Goal: Information Seeking & Learning: Find specific fact

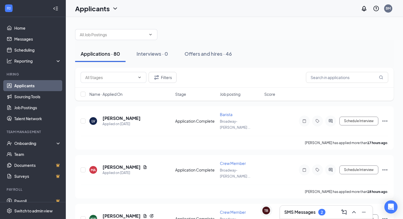
click at [56, 8] on icon "Collapse" at bounding box center [55, 8] width 5 height 5
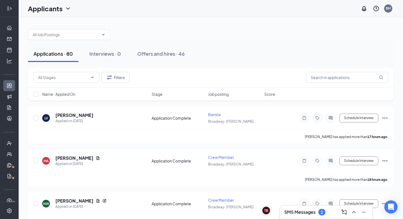
click at [11, 9] on icon "Expand" at bounding box center [10, 8] width 1 height 2
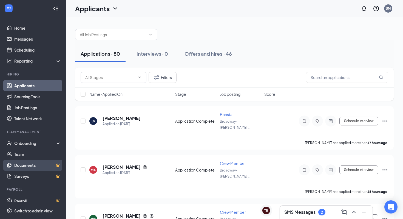
scroll to position [7, 0]
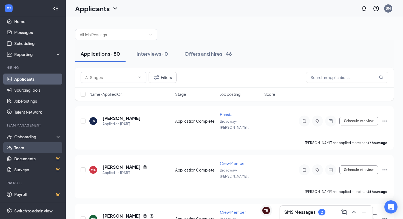
click at [36, 148] on link "Team" at bounding box center [37, 147] width 47 height 11
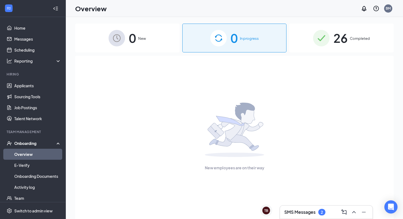
click at [330, 39] on div "26 Completed" at bounding box center [341, 38] width 104 height 29
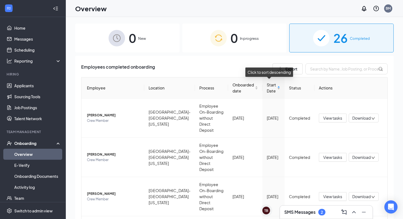
click at [273, 89] on div "Start Date" at bounding box center [273, 88] width 13 height 12
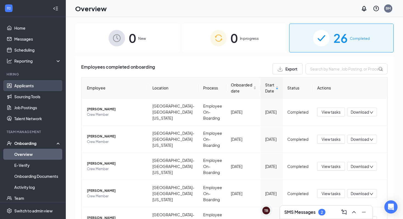
click at [29, 89] on link "Applicants" at bounding box center [37, 85] width 47 height 11
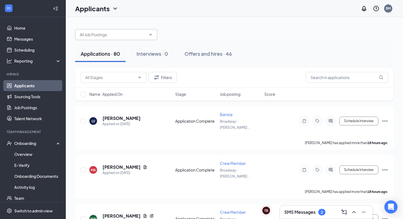
click at [150, 36] on icon "ChevronDown" at bounding box center [150, 34] width 4 height 4
click at [145, 35] on input "text" at bounding box center [113, 35] width 66 height 6
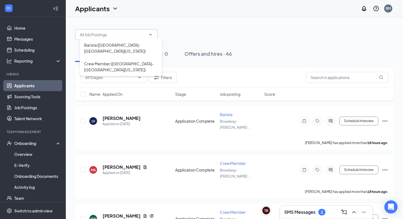
click at [256, 38] on div "Barista (Broadway- Cleveland Ohio) Crew Member (Broadway- Cleveland Ohio)" at bounding box center [234, 32] width 319 height 16
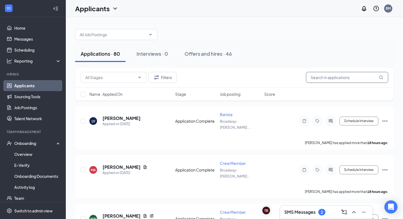
click at [341, 80] on input "text" at bounding box center [347, 77] width 82 height 11
paste input "[PERSON_NAME]"
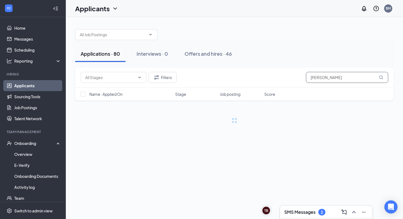
type input "[PERSON_NAME]"
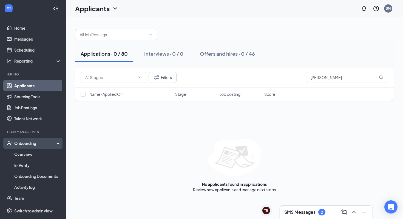
click at [20, 144] on div "Onboarding" at bounding box center [35, 142] width 42 height 5
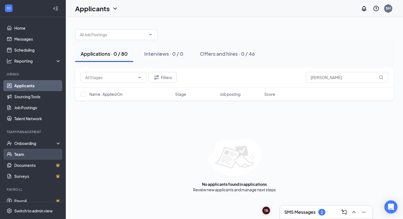
click at [24, 156] on link "Team" at bounding box center [37, 154] width 47 height 11
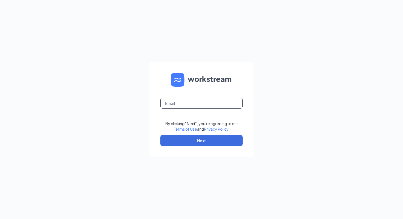
click at [183, 101] on input "text" at bounding box center [201, 103] width 82 height 11
click at [306, 103] on div "By clicking "Next", you're agreeing to our Terms of Use and Privacy Policy . Ne…" at bounding box center [201, 109] width 403 height 219
click at [177, 105] on input "text" at bounding box center [201, 103] width 82 height 11
type input "ombroadwaydonuts@theomgroup.net"
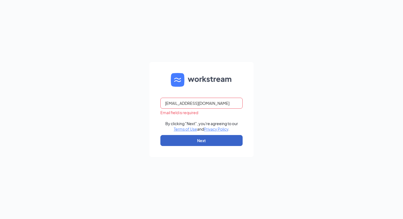
click at [205, 140] on button "Next" at bounding box center [201, 140] width 82 height 11
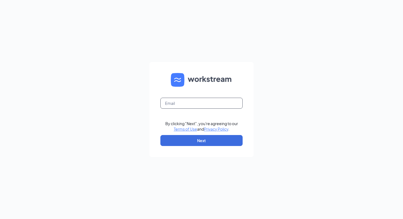
click at [200, 103] on input "text" at bounding box center [201, 103] width 82 height 11
type input "ombroadwaydonuts@theomgroup.net"
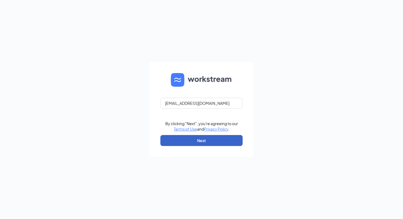
click at [217, 140] on button "Next" at bounding box center [201, 140] width 82 height 11
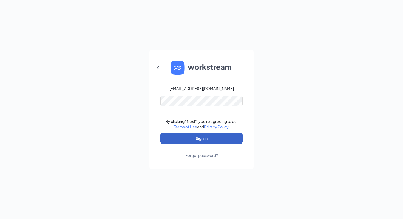
click at [206, 140] on button "Sign In" at bounding box center [201, 138] width 82 height 11
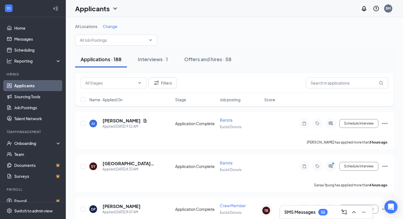
click at [108, 26] on span "Change" at bounding box center [110, 26] width 15 height 5
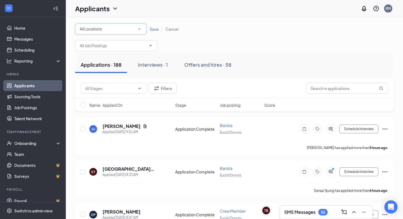
click at [143, 32] on div "All Locations All Locations" at bounding box center [110, 29] width 71 height 11
click at [103, 69] on span "Euclid Donuts" at bounding box center [92, 70] width 24 height 5
click at [155, 27] on span "Save" at bounding box center [154, 29] width 9 height 5
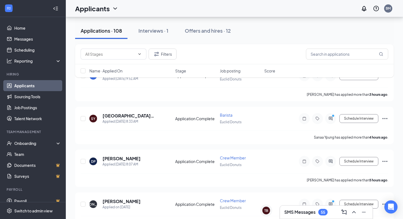
scroll to position [48, 0]
click at [32, 142] on div "Onboarding" at bounding box center [35, 142] width 42 height 5
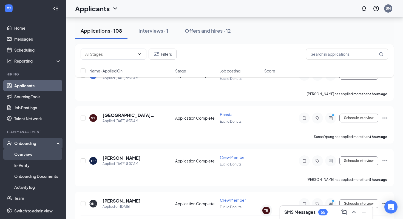
click at [26, 152] on link "Overview" at bounding box center [37, 154] width 47 height 11
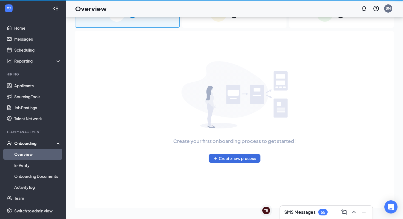
scroll to position [25, 0]
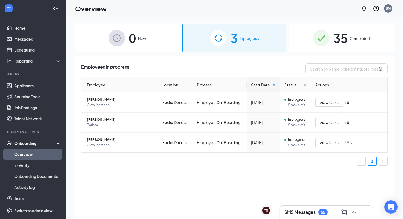
click at [340, 42] on span "35" at bounding box center [340, 38] width 14 height 19
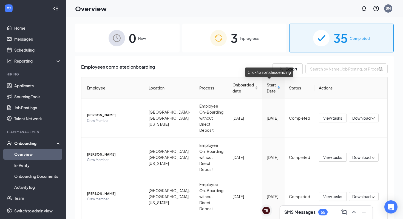
click at [275, 88] on div "Start Date" at bounding box center [273, 88] width 13 height 12
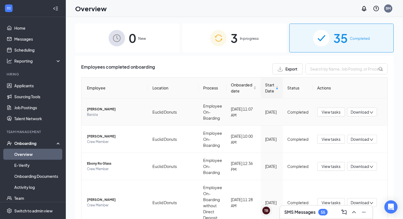
click at [97, 110] on span "[PERSON_NAME]" at bounding box center [115, 108] width 57 height 5
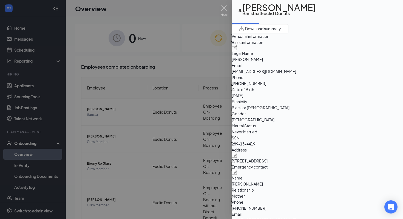
scroll to position [16, 0]
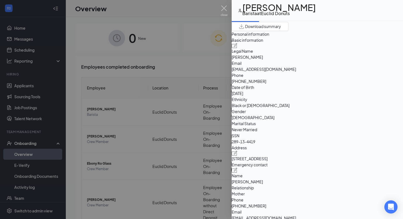
drag, startPoint x: 307, startPoint y: 77, endPoint x: 336, endPoint y: 80, distance: 29.5
click at [336, 80] on div "Basic information Legal Name [PERSON_NAME] Email [EMAIL_ADDRESS][DOMAIN_NAME] P…" at bounding box center [317, 91] width 171 height 108
click at [223, 11] on img at bounding box center [224, 10] width 7 height 11
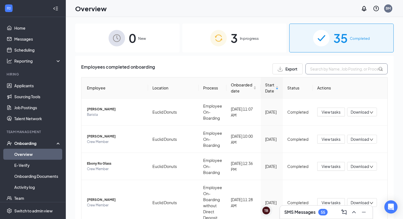
click at [341, 69] on input "text" at bounding box center [347, 68] width 82 height 11
paste input "[PERSON_NAME]"
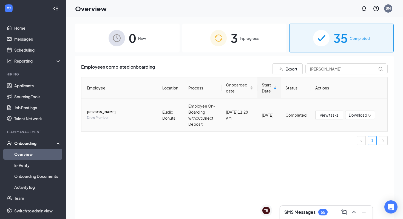
click at [96, 112] on span "[PERSON_NAME]" at bounding box center [120, 111] width 67 height 5
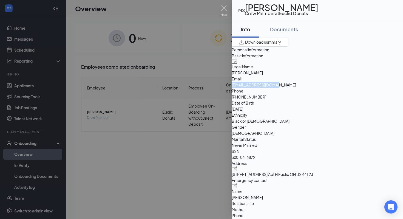
drag, startPoint x: 308, startPoint y: 104, endPoint x: 360, endPoint y: 103, distance: 51.8
click at [360, 88] on span "[EMAIL_ADDRESS][DOMAIN_NAME]" at bounding box center [317, 85] width 171 height 6
copy span "[EMAIL_ADDRESS][DOMAIN_NAME]"
drag, startPoint x: 337, startPoint y: 113, endPoint x: 308, endPoint y: 114, distance: 28.8
click at [308, 100] on span "[PHONE_NUMBER]" at bounding box center [317, 97] width 171 height 6
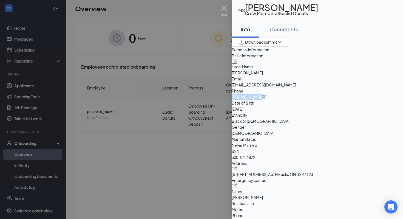
copy span "[PHONE_NUMBER]"
click at [187, 67] on div at bounding box center [201, 109] width 403 height 219
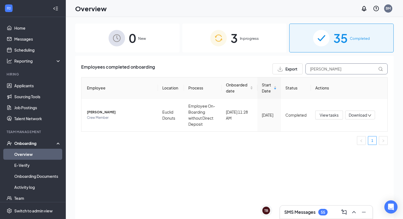
drag, startPoint x: 347, startPoint y: 69, endPoint x: 285, endPoint y: 65, distance: 62.1
click at [285, 65] on div "Export [PERSON_NAME]" at bounding box center [330, 68] width 115 height 11
paste input "[PERSON_NAME]"
type input "[PERSON_NAME]"
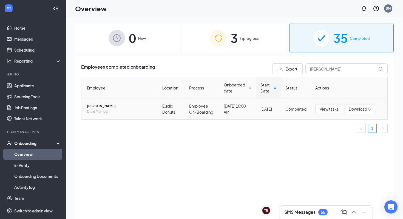
click at [98, 109] on span "[PERSON_NAME]" at bounding box center [120, 105] width 67 height 5
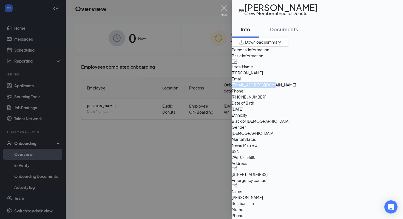
drag, startPoint x: 306, startPoint y: 103, endPoint x: 346, endPoint y: 107, distance: 40.5
click at [346, 107] on div "Basic information Legal Name [PERSON_NAME] Email [EMAIL_ADDRESS][DOMAIN_NAME] P…" at bounding box center [317, 107] width 171 height 108
copy div "[EMAIL_ADDRESS][DOMAIN_NAME]"
drag, startPoint x: 306, startPoint y: 113, endPoint x: 338, endPoint y: 112, distance: 31.3
click at [338, 100] on div "Phone [PHONE_NUMBER]" at bounding box center [317, 94] width 171 height 12
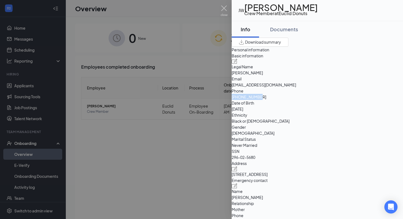
copy div "[PHONE_NUMBER]"
click at [185, 46] on div at bounding box center [201, 109] width 403 height 219
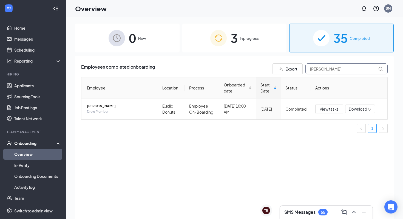
click at [345, 72] on input "[PERSON_NAME]" at bounding box center [347, 68] width 82 height 11
drag, startPoint x: 345, startPoint y: 72, endPoint x: 306, endPoint y: 71, distance: 39.0
click at [306, 71] on input "[PERSON_NAME]" at bounding box center [347, 68] width 82 height 11
paste input "[PERSON_NAME]"
type input "[PERSON_NAME]"
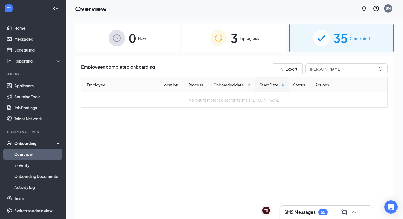
click at [248, 39] on span "In progress" at bounding box center [249, 38] width 19 height 5
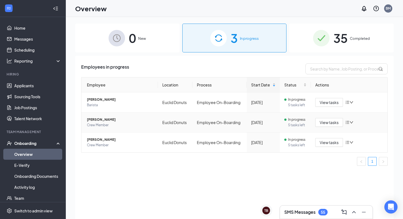
click at [115, 120] on span "[PERSON_NAME]" at bounding box center [120, 119] width 67 height 5
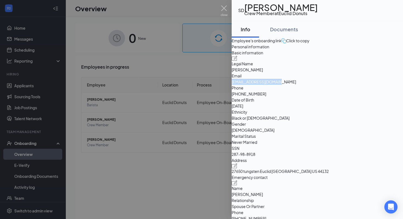
drag, startPoint x: 359, startPoint y: 115, endPoint x: 296, endPoint y: 118, distance: 62.9
click at [296, 85] on div "Email [EMAIL_ADDRESS][DOMAIN_NAME]" at bounding box center [317, 79] width 171 height 12
copy div "[EMAIL_ADDRESS][DOMAIN_NAME]"
drag, startPoint x: 338, startPoint y: 125, endPoint x: 301, endPoint y: 126, distance: 36.8
click at [301, 97] on div "Phone [PHONE_NUMBER]" at bounding box center [317, 91] width 171 height 12
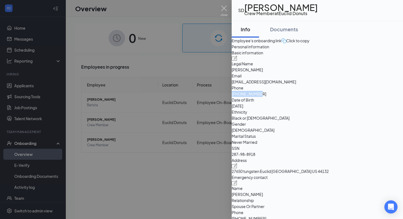
copy div "[PHONE_NUMBER]"
click at [223, 8] on img at bounding box center [224, 10] width 7 height 11
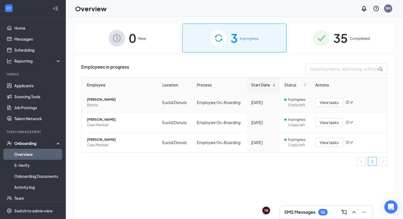
click at [113, 100] on span "[PERSON_NAME]" at bounding box center [120, 99] width 67 height 5
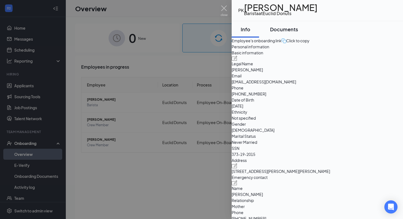
click at [295, 33] on div "Documents" at bounding box center [284, 29] width 28 height 7
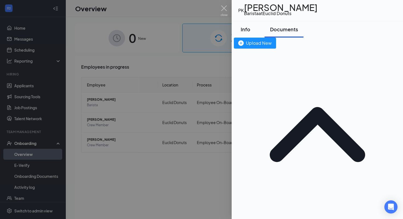
click at [254, 30] on div "Info" at bounding box center [245, 29] width 16 height 7
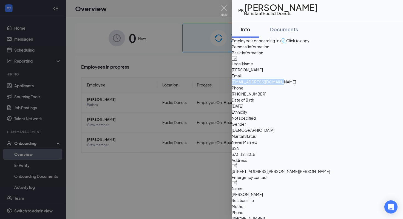
drag, startPoint x: 307, startPoint y: 117, endPoint x: 353, endPoint y: 120, distance: 46.2
click at [353, 120] on div "Basic information Legal Name [PERSON_NAME] Email [EMAIL_ADDRESS][DOMAIN_NAME] P…" at bounding box center [317, 104] width 171 height 108
copy div "[EMAIL_ADDRESS][DOMAIN_NAME]"
drag, startPoint x: 337, startPoint y: 127, endPoint x: 306, endPoint y: 125, distance: 31.0
click at [306, 97] on div "Phone [PHONE_NUMBER]" at bounding box center [317, 91] width 171 height 12
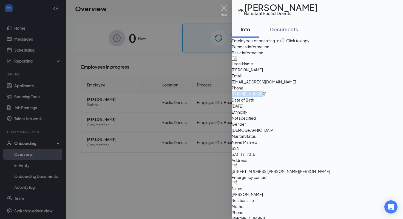
copy div "[PHONE_NUMBER]"
click at [222, 9] on img at bounding box center [224, 10] width 7 height 11
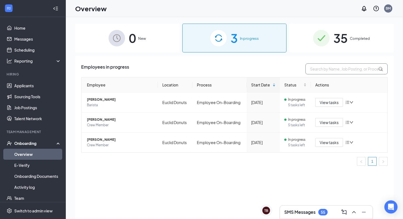
click at [335, 66] on input "text" at bounding box center [347, 68] width 82 height 11
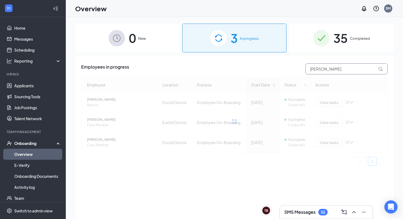
type input "[PERSON_NAME]"
click at [355, 28] on div "35 Completed" at bounding box center [341, 38] width 104 height 29
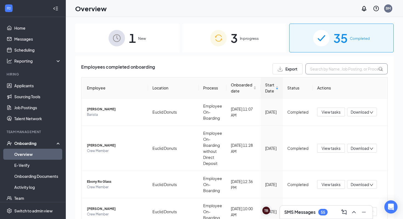
click at [349, 69] on input "text" at bounding box center [347, 68] width 82 height 11
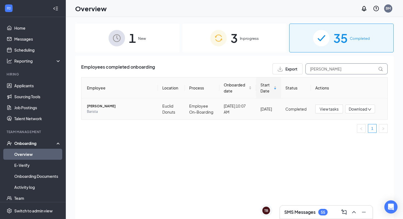
type input "[PERSON_NAME]"
click at [100, 106] on span "[PERSON_NAME]" at bounding box center [120, 105] width 67 height 5
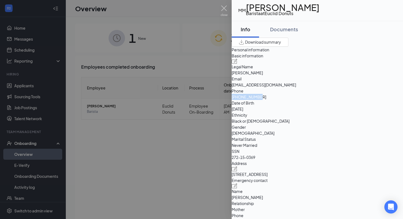
drag, startPoint x: 339, startPoint y: 113, endPoint x: 307, endPoint y: 114, distance: 31.9
click at [307, 100] on div "Phone [PHONE_NUMBER]" at bounding box center [317, 94] width 171 height 12
copy div "[PHONE_NUMBER]"
click at [131, 70] on div at bounding box center [201, 109] width 403 height 219
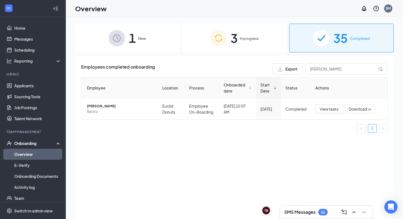
click at [242, 36] on span "In progress" at bounding box center [249, 38] width 19 height 5
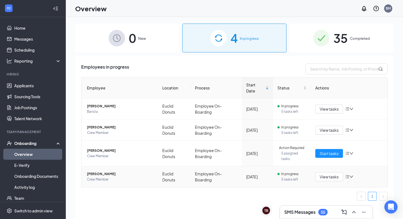
click at [98, 174] on span "[PERSON_NAME]" at bounding box center [120, 173] width 67 height 5
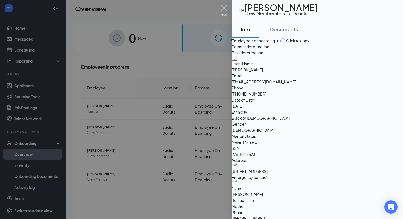
drag, startPoint x: 307, startPoint y: 105, endPoint x: 338, endPoint y: 105, distance: 31.0
click at [338, 73] on div "Legal Name [PERSON_NAME]" at bounding box center [317, 67] width 171 height 12
copy div "[PERSON_NAME]"
drag, startPoint x: 307, startPoint y: 115, endPoint x: 356, endPoint y: 115, distance: 48.3
click at [356, 85] on div "Email [EMAIL_ADDRESS][DOMAIN_NAME]" at bounding box center [317, 79] width 171 height 12
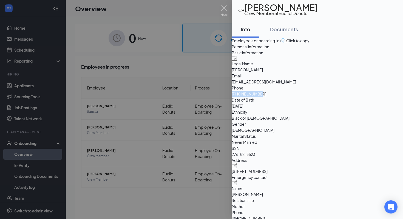
drag, startPoint x: 343, startPoint y: 129, endPoint x: 305, endPoint y: 128, distance: 37.3
click at [305, 97] on div "Phone [PHONE_NUMBER]" at bounding box center [317, 91] width 171 height 12
drag, startPoint x: 355, startPoint y: 115, endPoint x: 296, endPoint y: 119, distance: 59.6
click at [296, 119] on div "Basic information Legal Name [PERSON_NAME] Email [EMAIL_ADDRESS][DOMAIN_NAME] P…" at bounding box center [317, 104] width 171 height 108
click at [190, 49] on div at bounding box center [201, 109] width 403 height 219
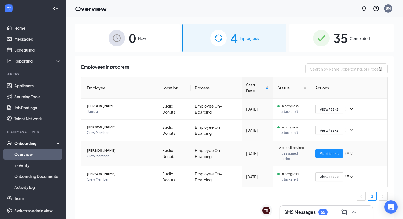
click at [95, 152] on span "[PERSON_NAME]" at bounding box center [120, 150] width 67 height 5
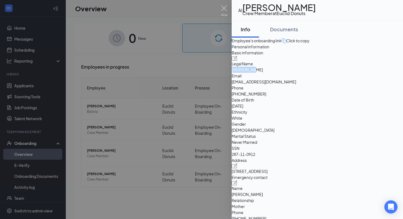
drag, startPoint x: 323, startPoint y: 107, endPoint x: 304, endPoint y: 108, distance: 19.5
click at [304, 73] on div "Legal Name [PERSON_NAME]" at bounding box center [317, 67] width 171 height 12
drag, startPoint x: 355, startPoint y: 117, endPoint x: 305, endPoint y: 116, distance: 49.4
click at [305, 85] on div "Email [EMAIL_ADDRESS][DOMAIN_NAME]" at bounding box center [317, 79] width 171 height 12
drag, startPoint x: 340, startPoint y: 125, endPoint x: 306, endPoint y: 128, distance: 34.4
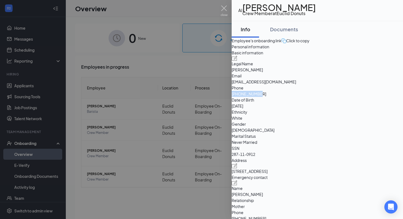
click at [306, 97] on div "Phone [PHONE_NUMBER]" at bounding box center [317, 91] width 171 height 12
click at [225, 9] on img at bounding box center [224, 10] width 7 height 11
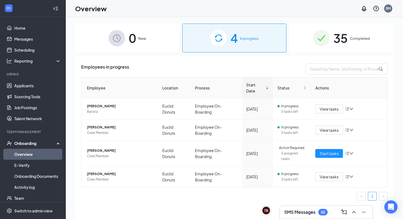
click at [349, 35] on div "35 Completed" at bounding box center [341, 38] width 104 height 29
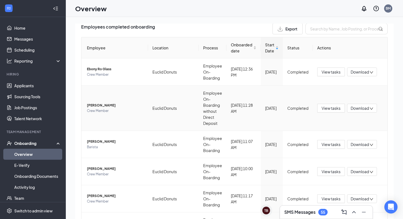
scroll to position [41, 0]
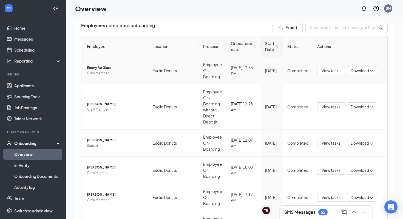
click at [98, 70] on span "Ebony Ro Glass" at bounding box center [115, 67] width 57 height 5
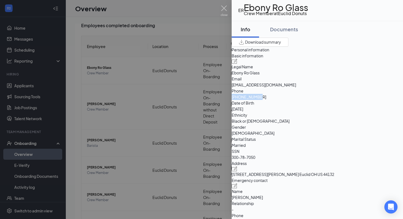
drag, startPoint x: 343, startPoint y: 111, endPoint x: 303, endPoint y: 114, distance: 39.8
click at [303, 100] on div "Phone [PHONE_NUMBER]" at bounding box center [317, 94] width 171 height 12
drag, startPoint x: 361, startPoint y: 102, endPoint x: 304, endPoint y: 106, distance: 57.4
click at [304, 106] on div "Basic information Legal Name Ebony Ro Glass Email [EMAIL_ADDRESS][DOMAIN_NAME] …" at bounding box center [317, 107] width 171 height 108
click at [222, 8] on img at bounding box center [224, 10] width 7 height 11
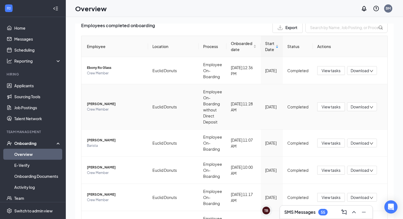
click at [106, 104] on span "[PERSON_NAME]" at bounding box center [115, 103] width 57 height 5
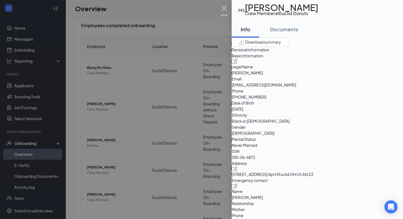
click at [225, 10] on img at bounding box center [224, 10] width 7 height 11
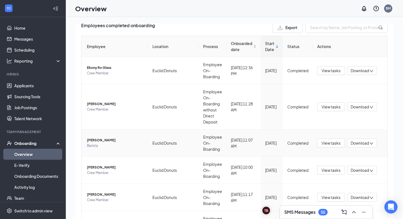
click at [97, 139] on span "[PERSON_NAME]" at bounding box center [115, 139] width 57 height 5
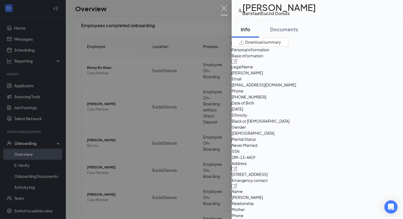
drag, startPoint x: 225, startPoint y: 7, endPoint x: 223, endPoint y: 10, distance: 3.7
click at [225, 7] on img at bounding box center [224, 10] width 7 height 11
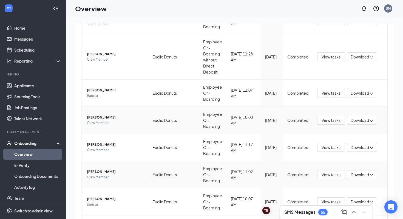
scroll to position [93, 0]
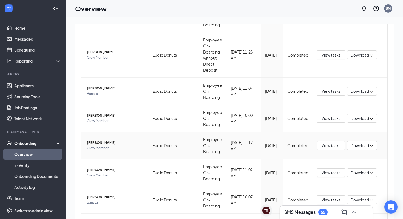
click at [106, 143] on span "[PERSON_NAME]" at bounding box center [115, 142] width 57 height 5
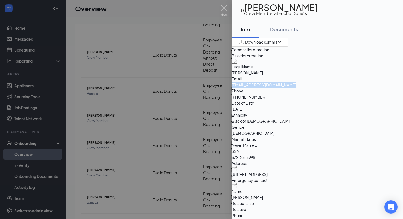
drag, startPoint x: 366, startPoint y: 102, endPoint x: 292, endPoint y: 105, distance: 74.7
click at [292, 88] on div "Email [EMAIL_ADDRESS][DOMAIN_NAME]" at bounding box center [317, 82] width 171 height 12
drag, startPoint x: 346, startPoint y: 113, endPoint x: 306, endPoint y: 114, distance: 39.8
click at [306, 100] on div "Phone [PHONE_NUMBER]" at bounding box center [317, 94] width 171 height 12
click at [224, 7] on img at bounding box center [224, 10] width 7 height 11
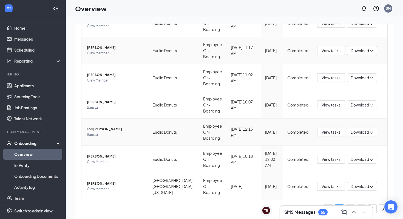
scroll to position [25, 0]
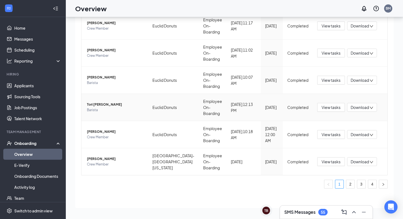
click at [94, 105] on span "Tori [PERSON_NAME]" at bounding box center [115, 104] width 57 height 5
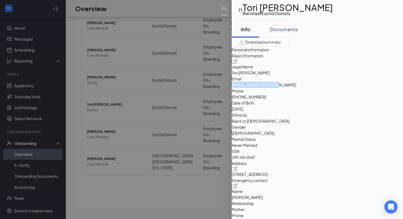
drag, startPoint x: 356, startPoint y: 102, endPoint x: 304, endPoint y: 106, distance: 52.0
click at [304, 106] on div "Basic information Legal Name [PERSON_NAME] [PERSON_NAME] Email [EMAIL_ADDRESS][…" at bounding box center [317, 107] width 171 height 108
drag, startPoint x: 349, startPoint y: 115, endPoint x: 302, endPoint y: 115, distance: 46.9
click at [302, 100] on div "Phone [PHONE_NUMBER]" at bounding box center [317, 94] width 171 height 12
click at [223, 4] on div at bounding box center [201, 109] width 403 height 219
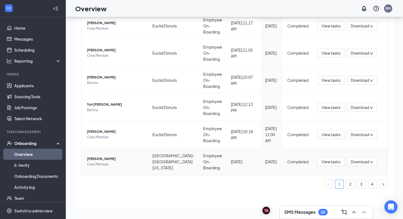
click at [93, 160] on span "[PERSON_NAME]" at bounding box center [115, 158] width 57 height 5
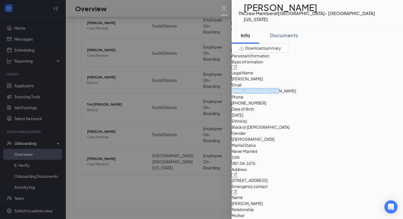
drag, startPoint x: 356, startPoint y: 104, endPoint x: 305, endPoint y: 105, distance: 51.0
click at [305, 94] on div "Email [EMAIL_ADDRESS][DOMAIN_NAME]" at bounding box center [317, 88] width 171 height 12
drag, startPoint x: 343, startPoint y: 115, endPoint x: 304, endPoint y: 115, distance: 38.7
click at [304, 106] on div "Phone [PHONE_NUMBER]" at bounding box center [317, 100] width 171 height 12
click at [222, 10] on img at bounding box center [224, 10] width 7 height 11
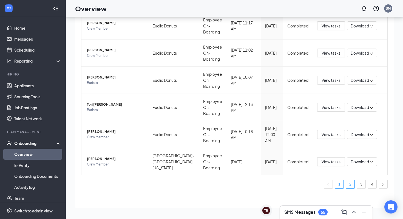
click at [350, 186] on link "2" at bounding box center [350, 184] width 8 height 8
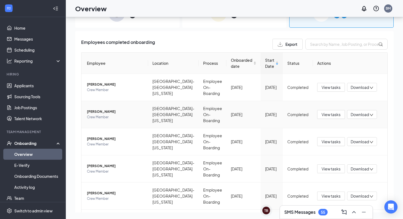
scroll to position [170, 0]
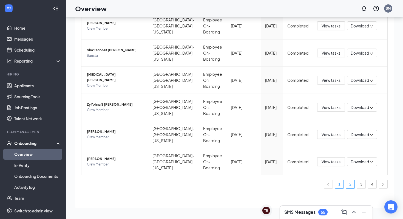
click at [342, 185] on link "1" at bounding box center [339, 184] width 8 height 8
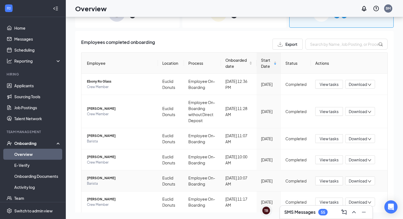
scroll to position [128, 0]
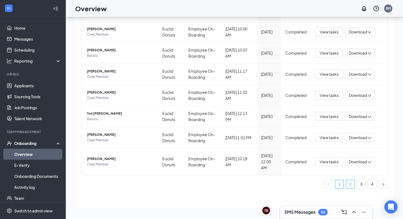
click at [351, 185] on link "2" at bounding box center [350, 184] width 8 height 8
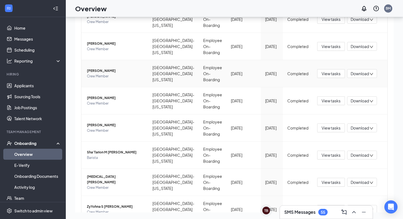
scroll to position [170, 0]
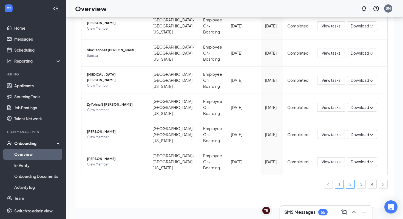
click at [340, 186] on link "1" at bounding box center [339, 184] width 8 height 8
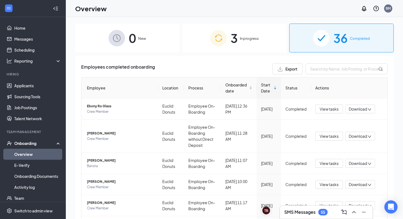
click at [256, 39] on span "In progress" at bounding box center [249, 38] width 19 height 5
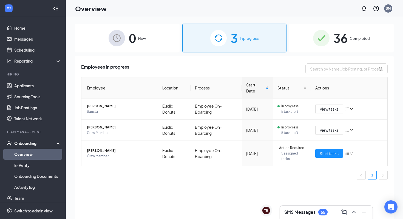
click at [351, 40] on span "Completed" at bounding box center [360, 38] width 20 height 5
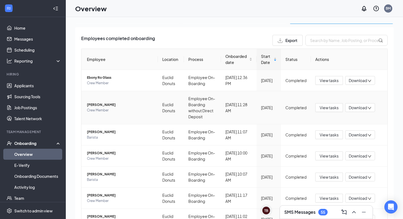
scroll to position [22, 0]
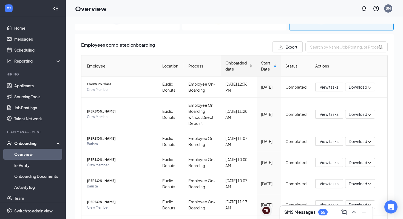
click at [248, 67] on span "Onboarded date" at bounding box center [236, 66] width 23 height 12
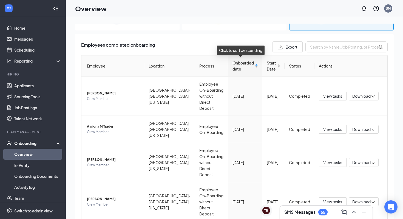
click at [248, 67] on span "Onboarded date" at bounding box center [243, 66] width 21 height 12
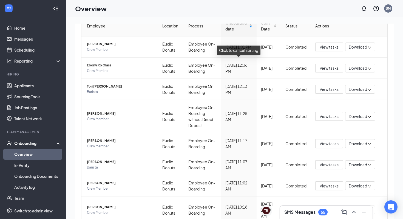
scroll to position [128, 0]
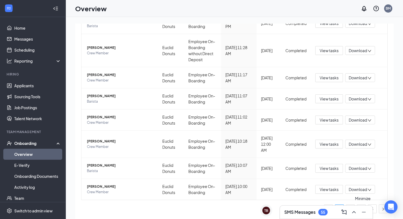
click at [365, 212] on icon "Minimize" at bounding box center [364, 212] width 4 height 1
click at [350, 209] on link "2" at bounding box center [350, 209] width 8 height 8
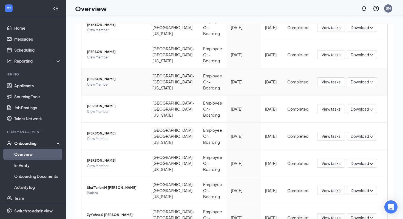
scroll to position [170, 0]
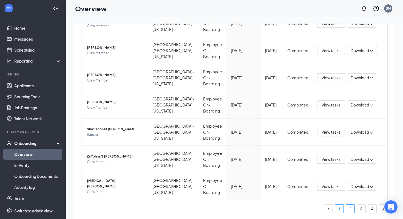
click at [342, 210] on link "1" at bounding box center [339, 209] width 8 height 8
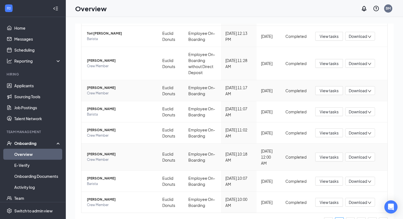
scroll to position [128, 0]
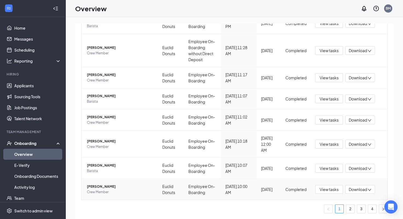
click at [147, 188] on span "[PERSON_NAME]" at bounding box center [120, 186] width 67 height 5
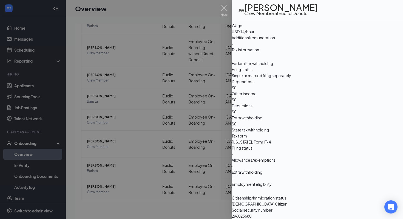
scroll to position [346, 0]
click at [194, 114] on div at bounding box center [201, 109] width 403 height 219
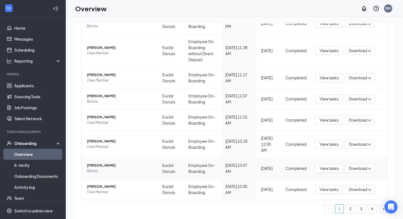
click at [103, 164] on span "[PERSON_NAME]" at bounding box center [120, 165] width 67 height 5
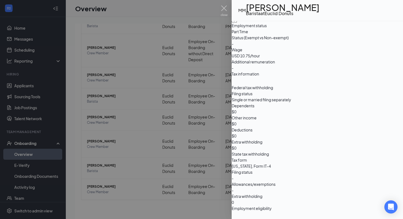
scroll to position [323, 0]
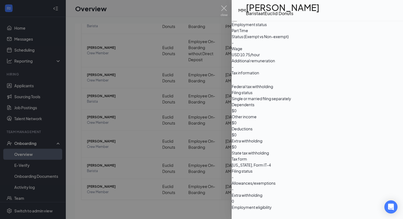
click at [209, 108] on div at bounding box center [201, 109] width 403 height 219
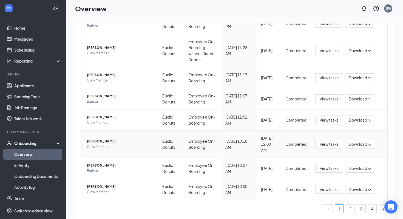
click at [98, 140] on span "[PERSON_NAME]" at bounding box center [120, 140] width 67 height 5
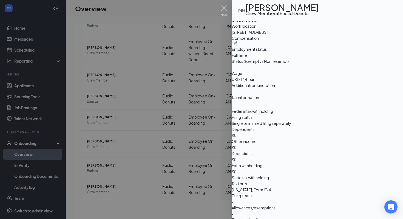
scroll to position [300, 0]
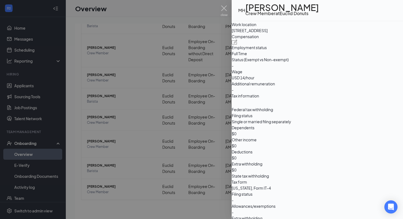
click at [203, 119] on div at bounding box center [201, 109] width 403 height 219
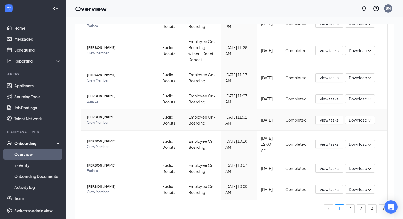
click at [98, 118] on span "[PERSON_NAME]" at bounding box center [120, 116] width 67 height 5
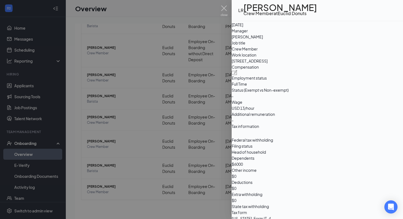
scroll to position [270, 0]
click at [179, 96] on div at bounding box center [201, 109] width 403 height 219
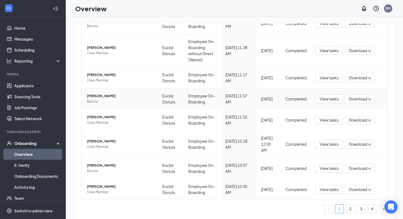
click at [104, 96] on span "[PERSON_NAME]" at bounding box center [120, 95] width 67 height 5
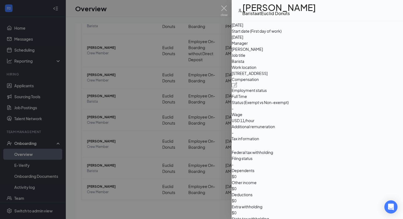
scroll to position [267, 0]
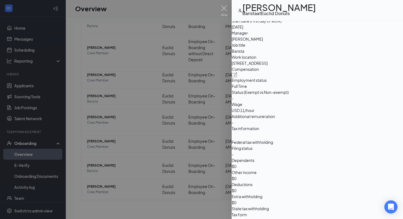
click at [186, 140] on div at bounding box center [201, 109] width 403 height 219
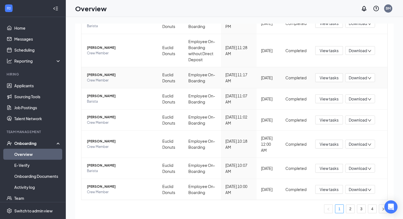
click at [104, 71] on td "[PERSON_NAME] Crew Member" at bounding box center [119, 77] width 77 height 21
click at [104, 74] on span "[PERSON_NAME]" at bounding box center [120, 74] width 67 height 5
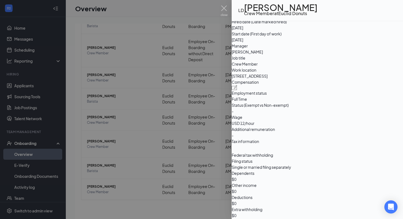
scroll to position [258, 0]
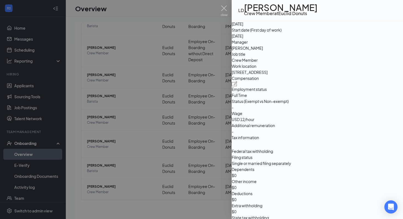
click at [218, 103] on div at bounding box center [201, 109] width 403 height 219
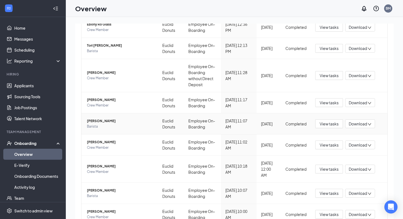
scroll to position [100, 0]
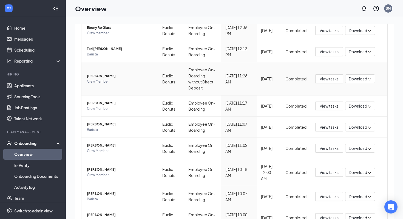
click at [104, 75] on span "[PERSON_NAME]" at bounding box center [120, 75] width 67 height 5
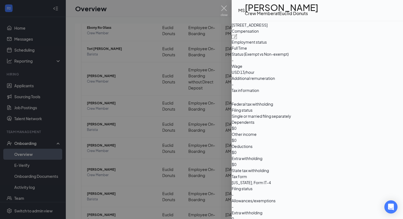
scroll to position [307, 0]
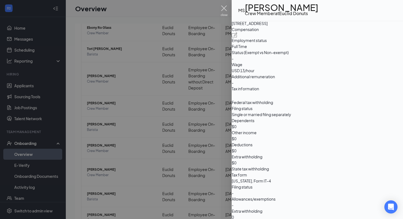
click at [227, 9] on img at bounding box center [224, 10] width 7 height 11
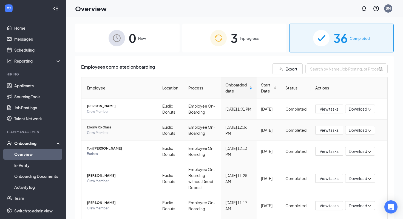
click at [104, 128] on span "Ebony Ro Glass" at bounding box center [120, 127] width 67 height 5
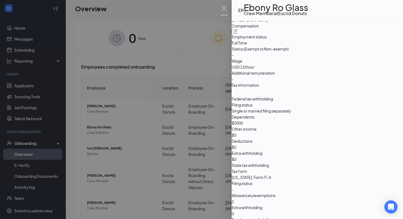
scroll to position [312, 0]
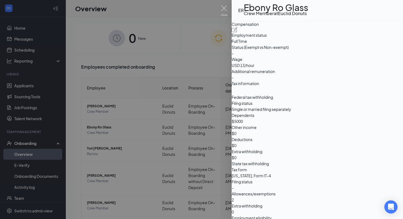
click at [183, 143] on div at bounding box center [201, 109] width 403 height 219
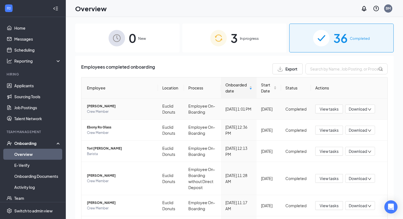
click at [105, 104] on span "[PERSON_NAME]" at bounding box center [120, 105] width 67 height 5
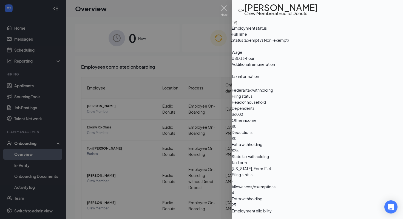
scroll to position [321, 0]
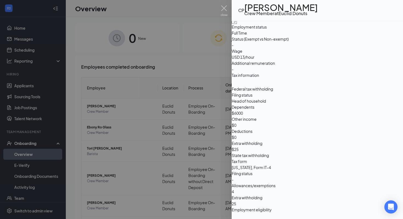
click at [164, 72] on div at bounding box center [201, 109] width 403 height 219
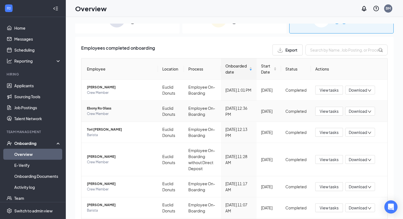
scroll to position [23, 0]
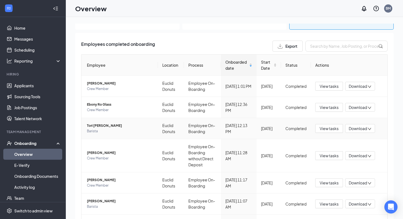
click at [99, 124] on span "Tori [PERSON_NAME]" at bounding box center [120, 125] width 67 height 5
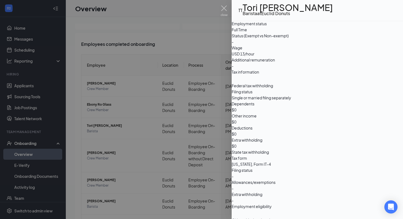
scroll to position [319, 0]
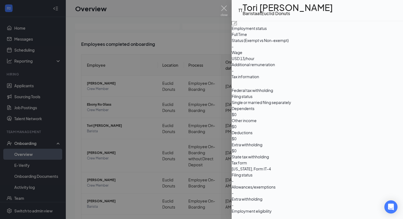
click at [175, 91] on div at bounding box center [201, 109] width 403 height 219
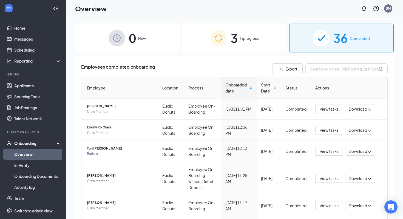
click at [243, 42] on div "3 In progress" at bounding box center [234, 38] width 104 height 29
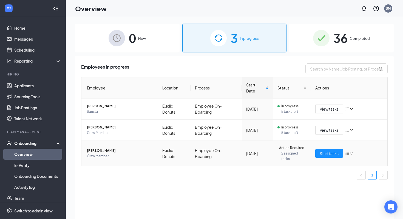
click at [93, 152] on span "[PERSON_NAME]" at bounding box center [120, 150] width 67 height 5
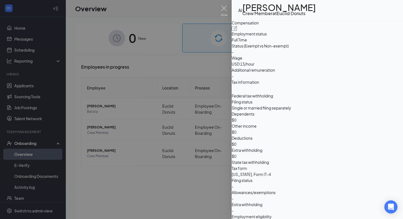
scroll to position [312, 0]
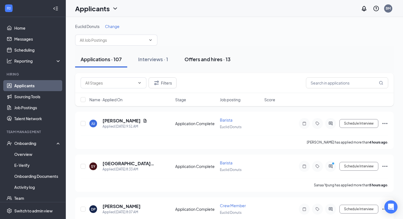
click at [219, 60] on div "Offers and hires · 13" at bounding box center [208, 59] width 46 height 7
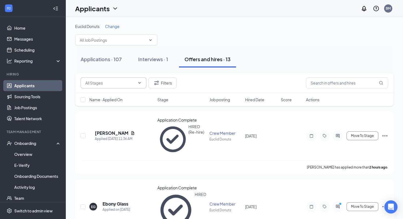
click at [143, 80] on span at bounding box center [114, 82] width 66 height 11
click at [141, 82] on icon "ChevronDown" at bounding box center [139, 83] width 4 height 4
click at [162, 85] on button "Filters" at bounding box center [163, 82] width 28 height 11
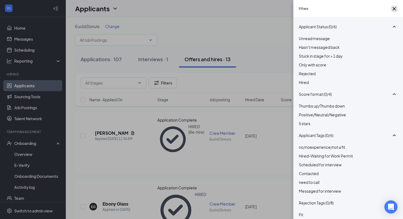
click at [394, 10] on icon "Cross" at bounding box center [394, 8] width 7 height 7
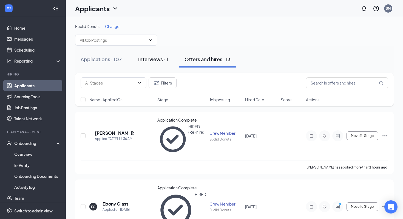
click at [155, 57] on div "Interviews · 1" at bounding box center [153, 59] width 30 height 7
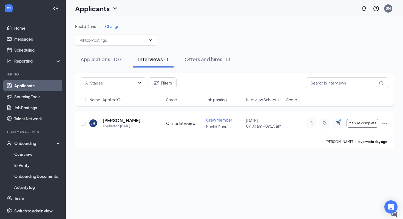
click at [23, 86] on link "Applicants" at bounding box center [37, 85] width 47 height 11
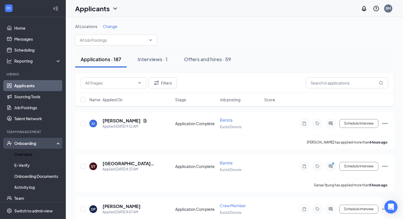
click at [28, 146] on div "Onboarding" at bounding box center [35, 142] width 42 height 5
click at [28, 154] on link "Overview" at bounding box center [37, 154] width 47 height 11
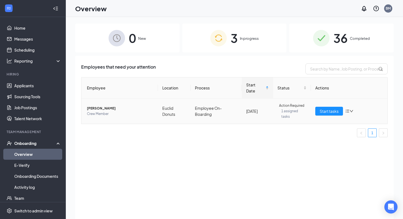
click at [95, 110] on span "[PERSON_NAME]" at bounding box center [120, 108] width 67 height 5
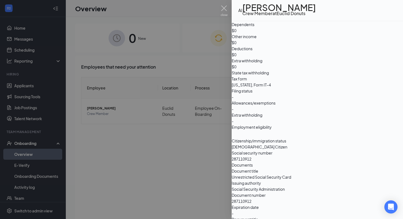
scroll to position [366, 0]
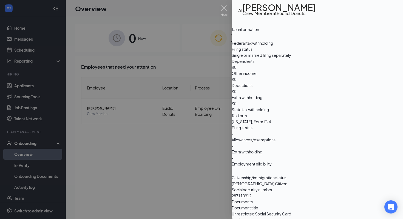
click at [165, 143] on div at bounding box center [201, 109] width 403 height 219
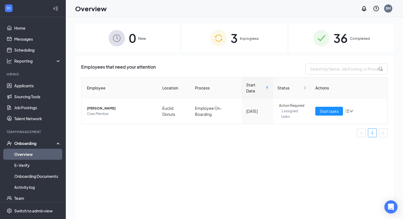
click at [250, 38] on span "In progress" at bounding box center [249, 38] width 19 height 5
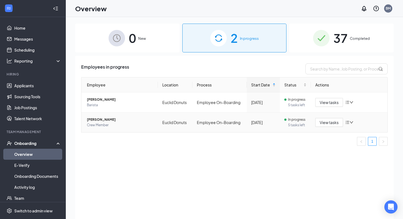
click at [107, 120] on span "[PERSON_NAME]" at bounding box center [120, 119] width 67 height 5
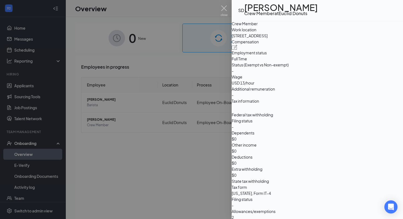
scroll to position [292, 0]
click at [195, 180] on div at bounding box center [201, 109] width 403 height 219
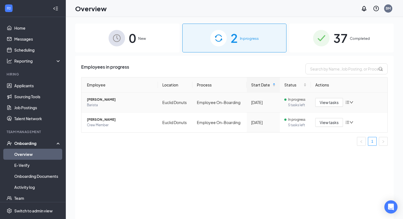
click at [100, 100] on span "[PERSON_NAME]" at bounding box center [120, 99] width 67 height 5
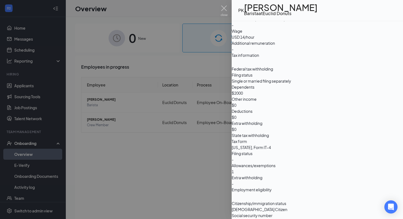
scroll to position [338, 0]
click at [190, 149] on div at bounding box center [201, 109] width 403 height 219
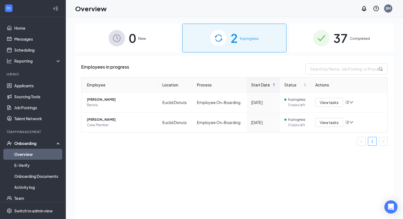
click at [176, 145] on ul "1" at bounding box center [234, 141] width 307 height 9
click at [238, 28] on div "2 In progress" at bounding box center [234, 38] width 104 height 29
click at [219, 38] on img at bounding box center [218, 38] width 16 height 16
click at [310, 30] on div "37 Completed" at bounding box center [341, 38] width 104 height 29
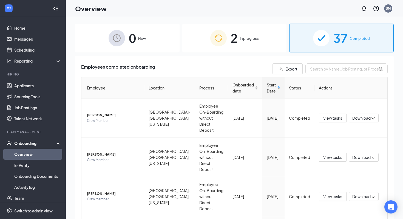
click at [271, 86] on span "Start Date" at bounding box center [271, 88] width 9 height 12
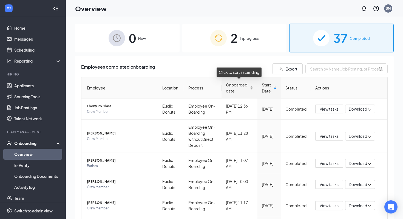
click at [244, 88] on span "Onboarded date" at bounding box center [237, 88] width 23 height 12
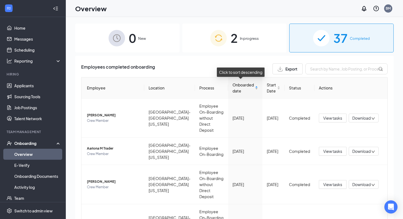
click at [244, 88] on span "Onboarded date" at bounding box center [243, 88] width 21 height 12
